Goal: Task Accomplishment & Management: Manage account settings

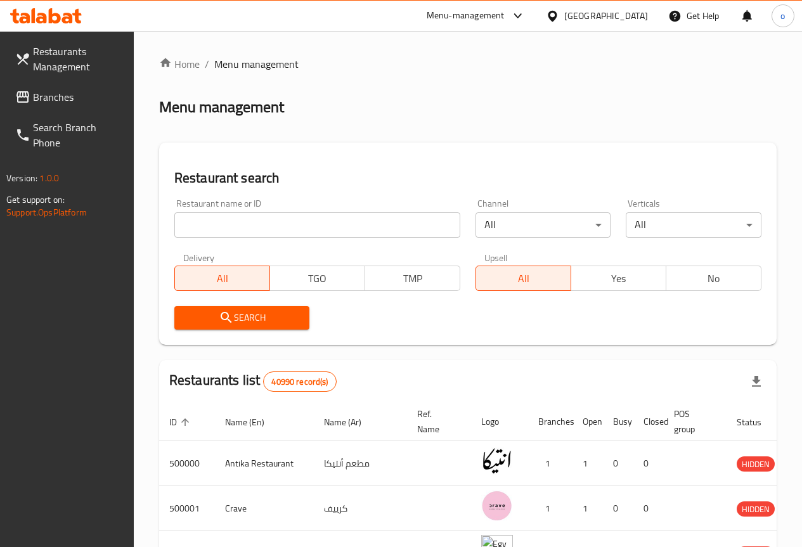
click at [75, 60] on span "Restaurants Management" at bounding box center [78, 59] width 91 height 30
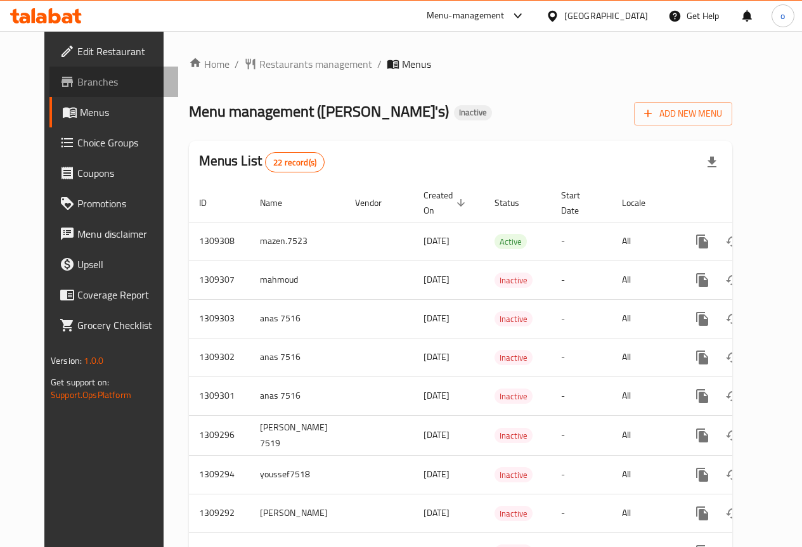
click at [77, 82] on span "Branches" at bounding box center [122, 81] width 91 height 15
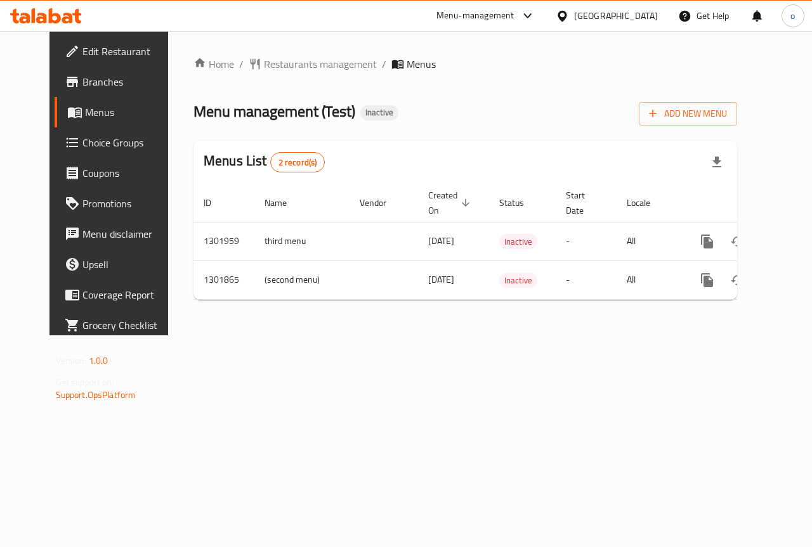
click at [82, 82] on span "Branches" at bounding box center [128, 81] width 93 height 15
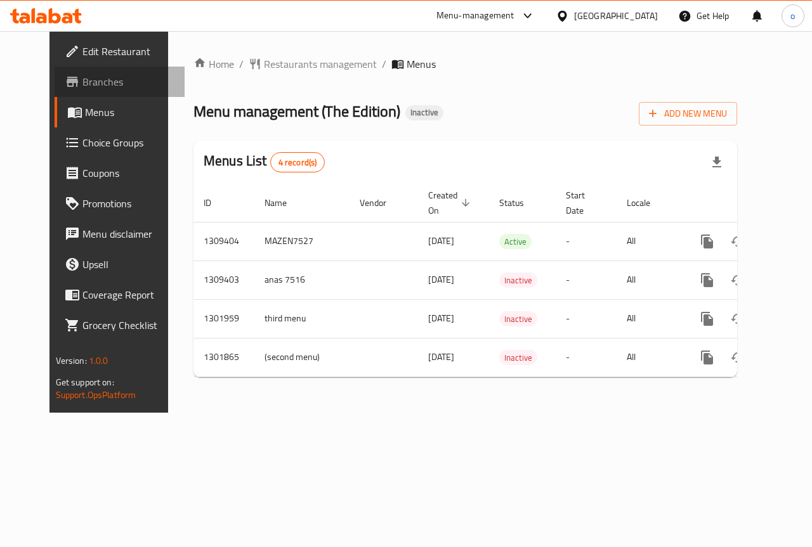
click at [82, 88] on span "Branches" at bounding box center [128, 81] width 93 height 15
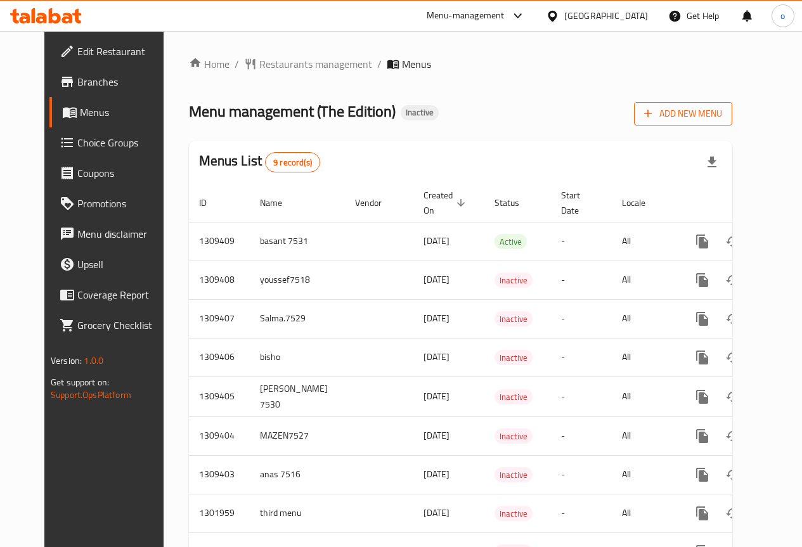
click at [722, 110] on span "Add New Menu" at bounding box center [683, 114] width 78 height 16
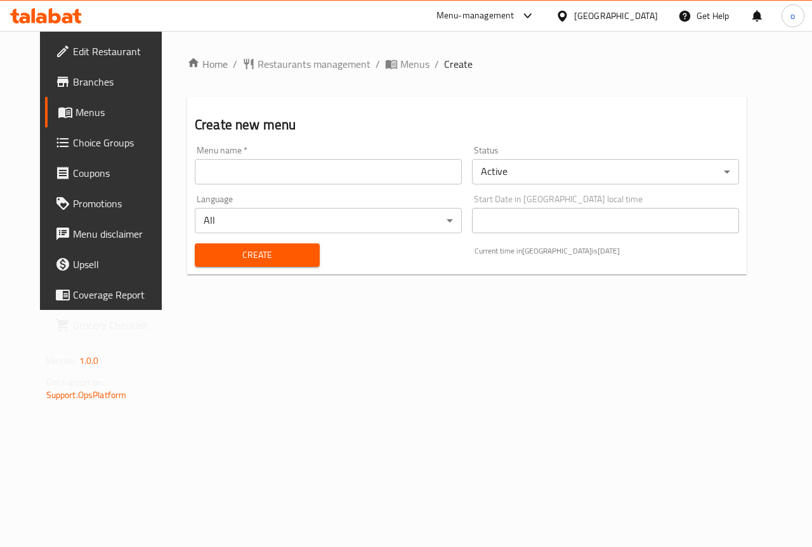
click at [310, 169] on input "text" at bounding box center [328, 171] width 267 height 25
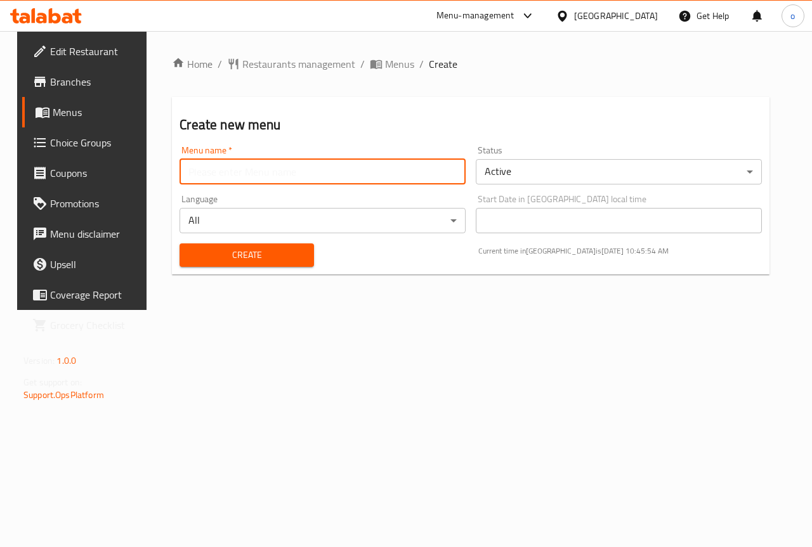
type input "[PERSON_NAME]"
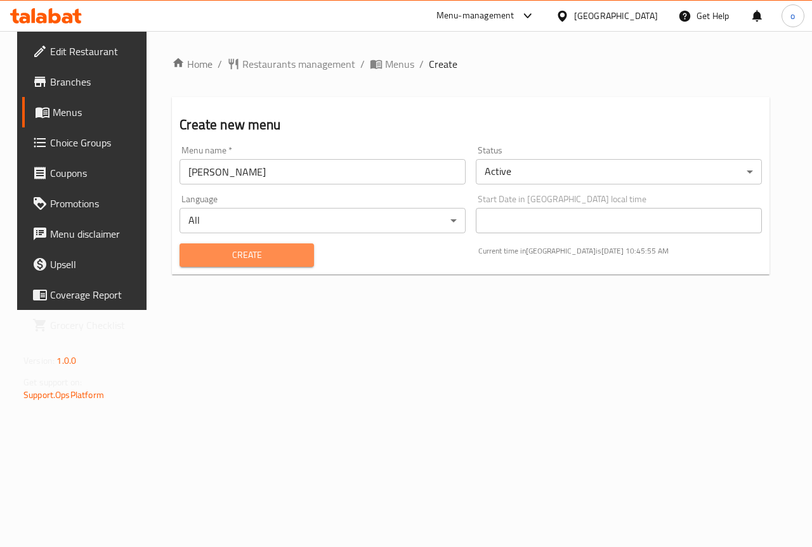
click at [266, 254] on span "Create" at bounding box center [247, 255] width 114 height 16
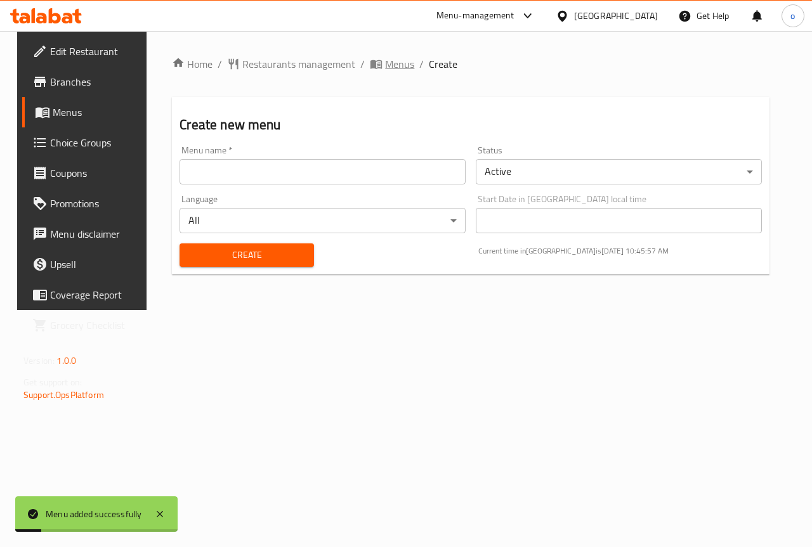
click at [391, 63] on span "Menus" at bounding box center [399, 63] width 29 height 15
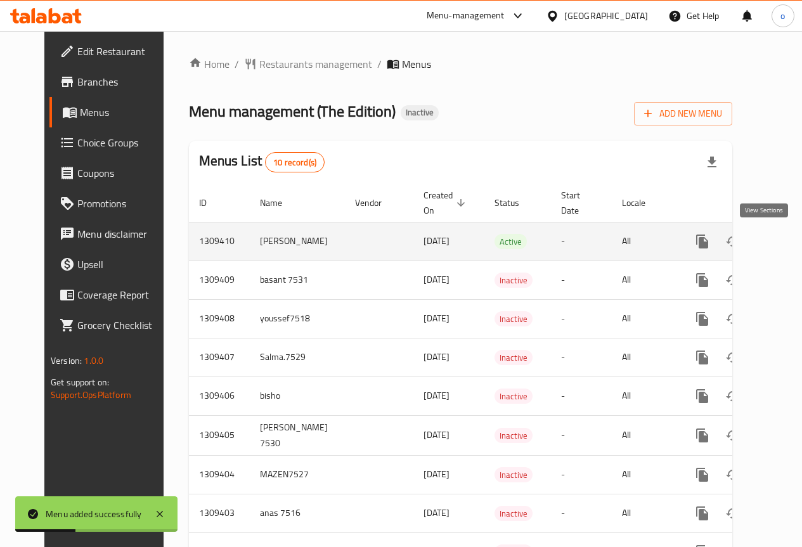
click at [787, 242] on icon "enhanced table" at bounding box center [794, 241] width 15 height 15
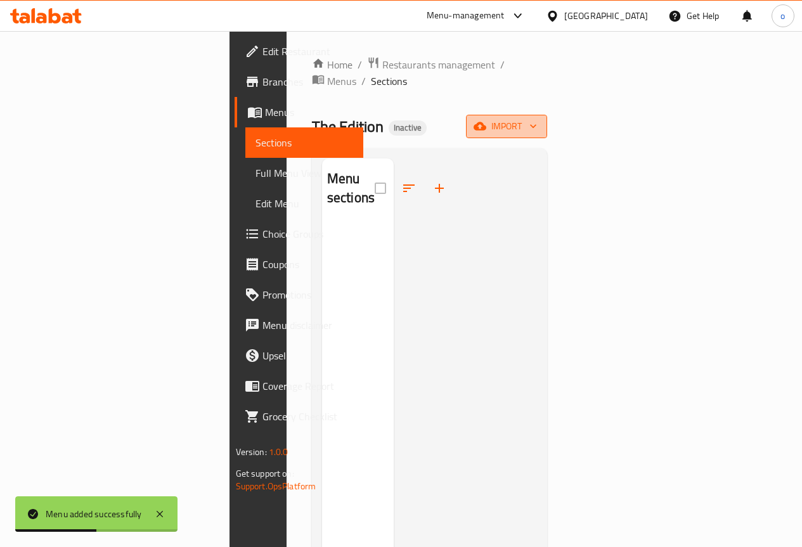
click at [537, 119] on span "import" at bounding box center [506, 127] width 61 height 16
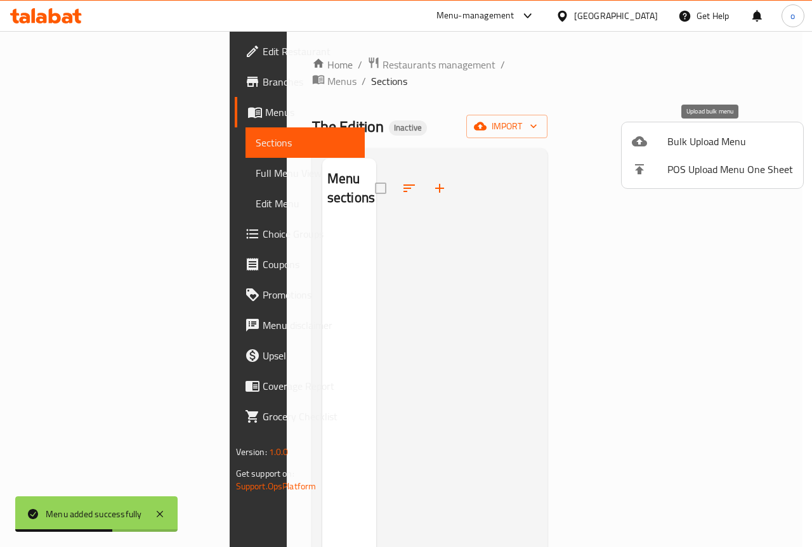
click at [718, 143] on span "Bulk Upload Menu" at bounding box center [730, 141] width 126 height 15
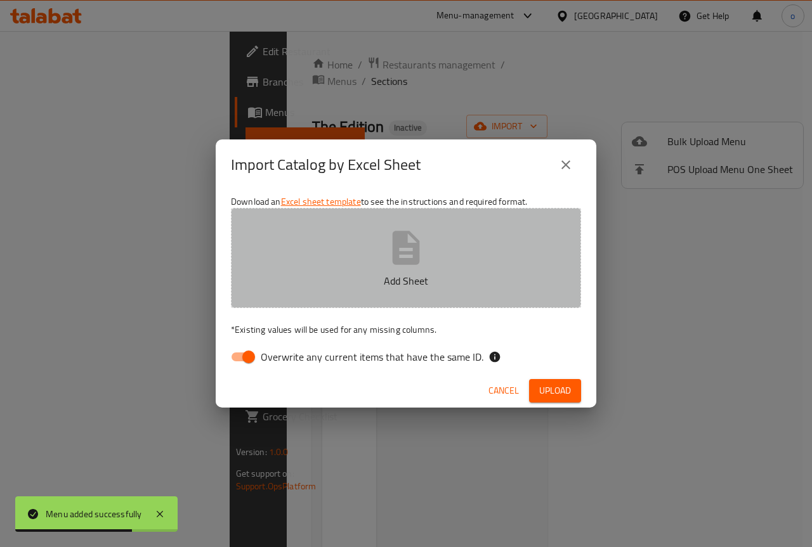
click at [419, 263] on icon "button" at bounding box center [406, 248] width 27 height 34
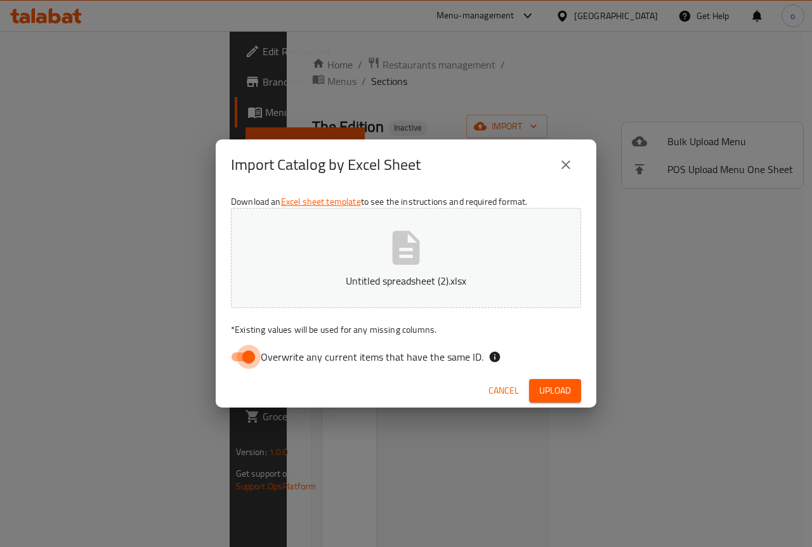
click at [241, 353] on input "Overwrite any current items that have the same ID." at bounding box center [248, 357] width 72 height 24
checkbox input "false"
click at [551, 391] on span "Upload" at bounding box center [555, 391] width 32 height 16
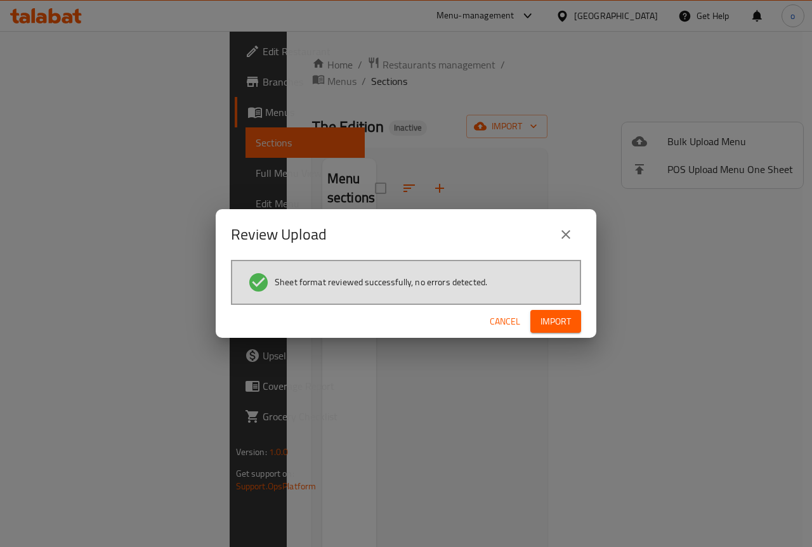
click at [559, 324] on span "Import" at bounding box center [555, 322] width 30 height 16
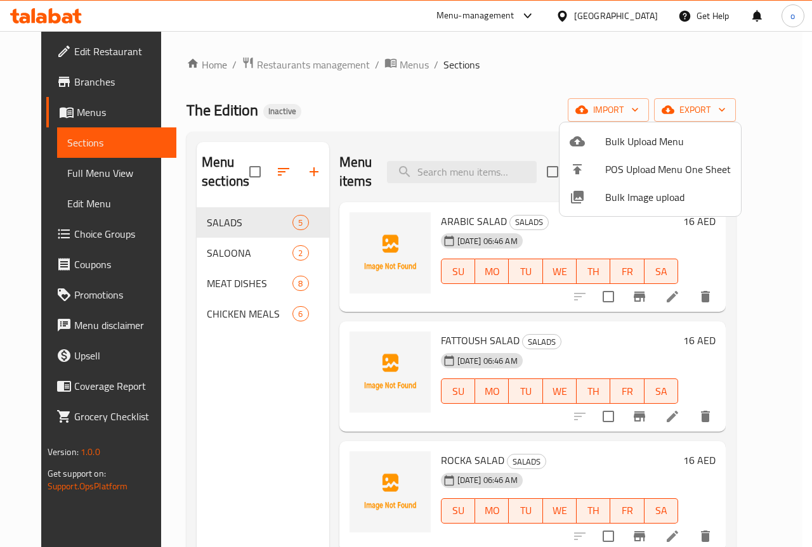
click at [495, 85] on div at bounding box center [406, 273] width 812 height 547
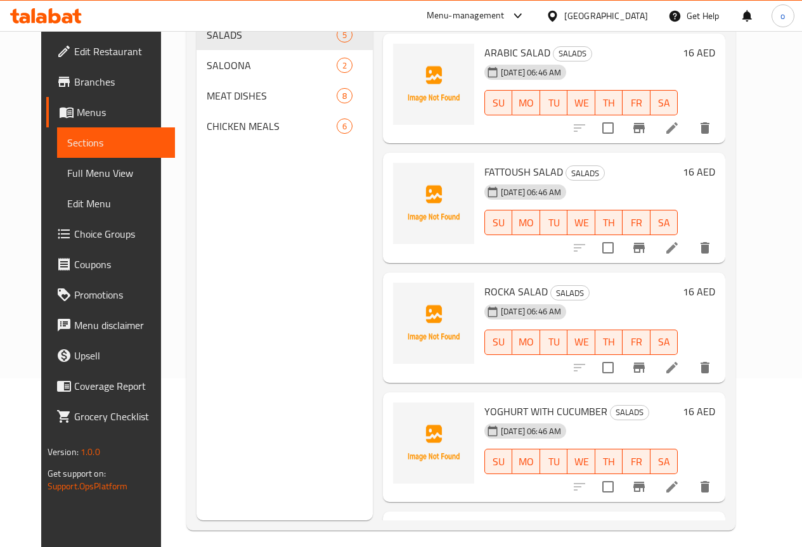
scroll to position [178, 0]
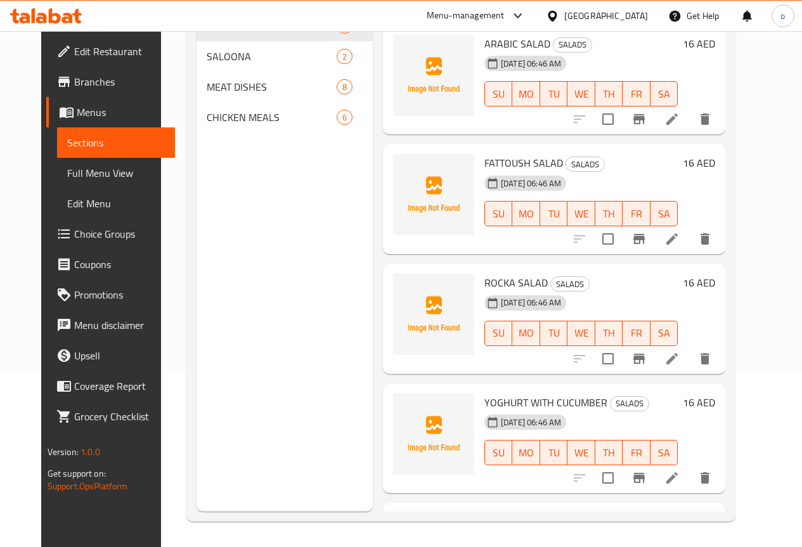
click at [67, 166] on span "Full Menu View" at bounding box center [116, 173] width 98 height 15
